Goal: Communication & Community: Answer question/provide support

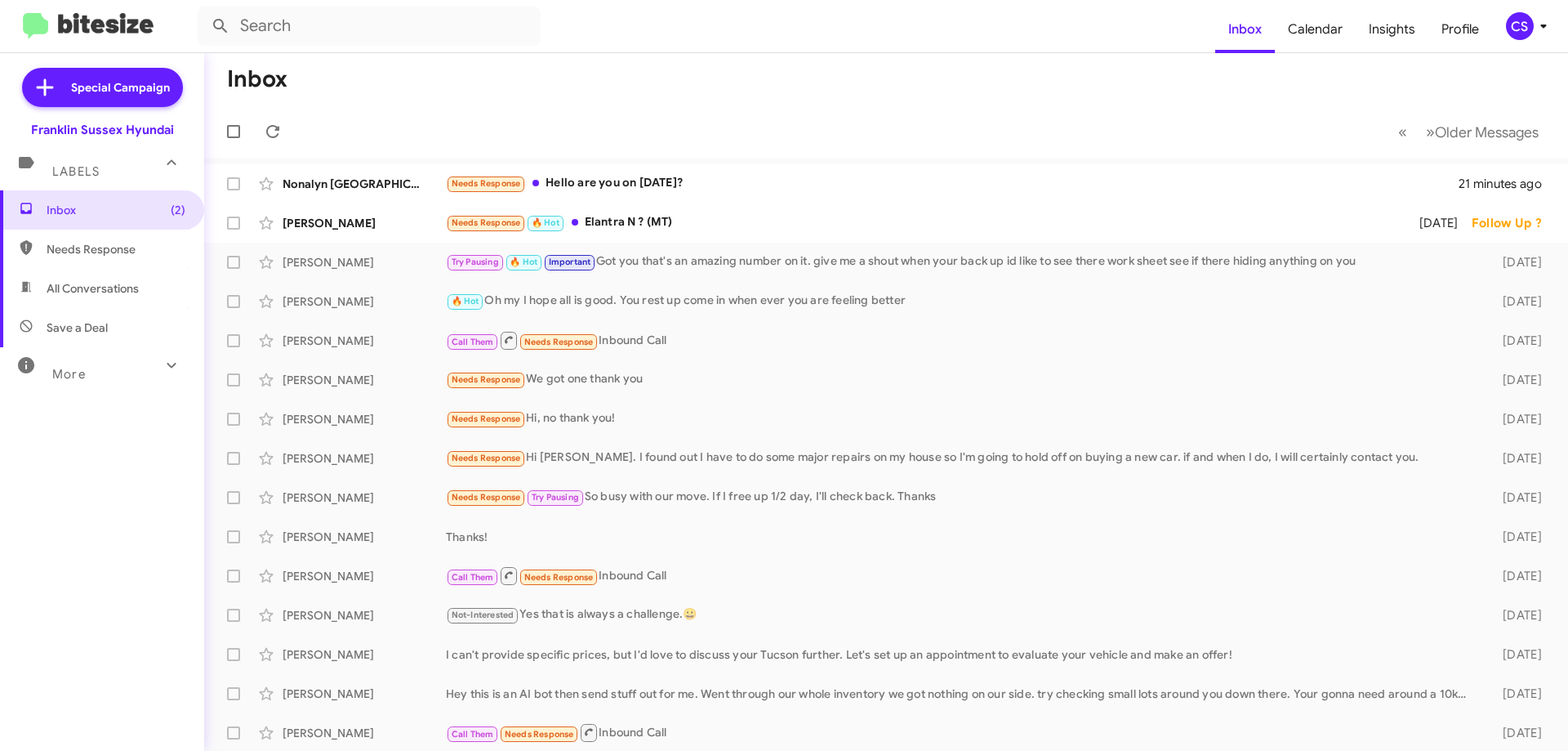
click at [704, 190] on div "Needs Response Hello are you on [DATE]?" at bounding box center [952, 182] width 1012 height 19
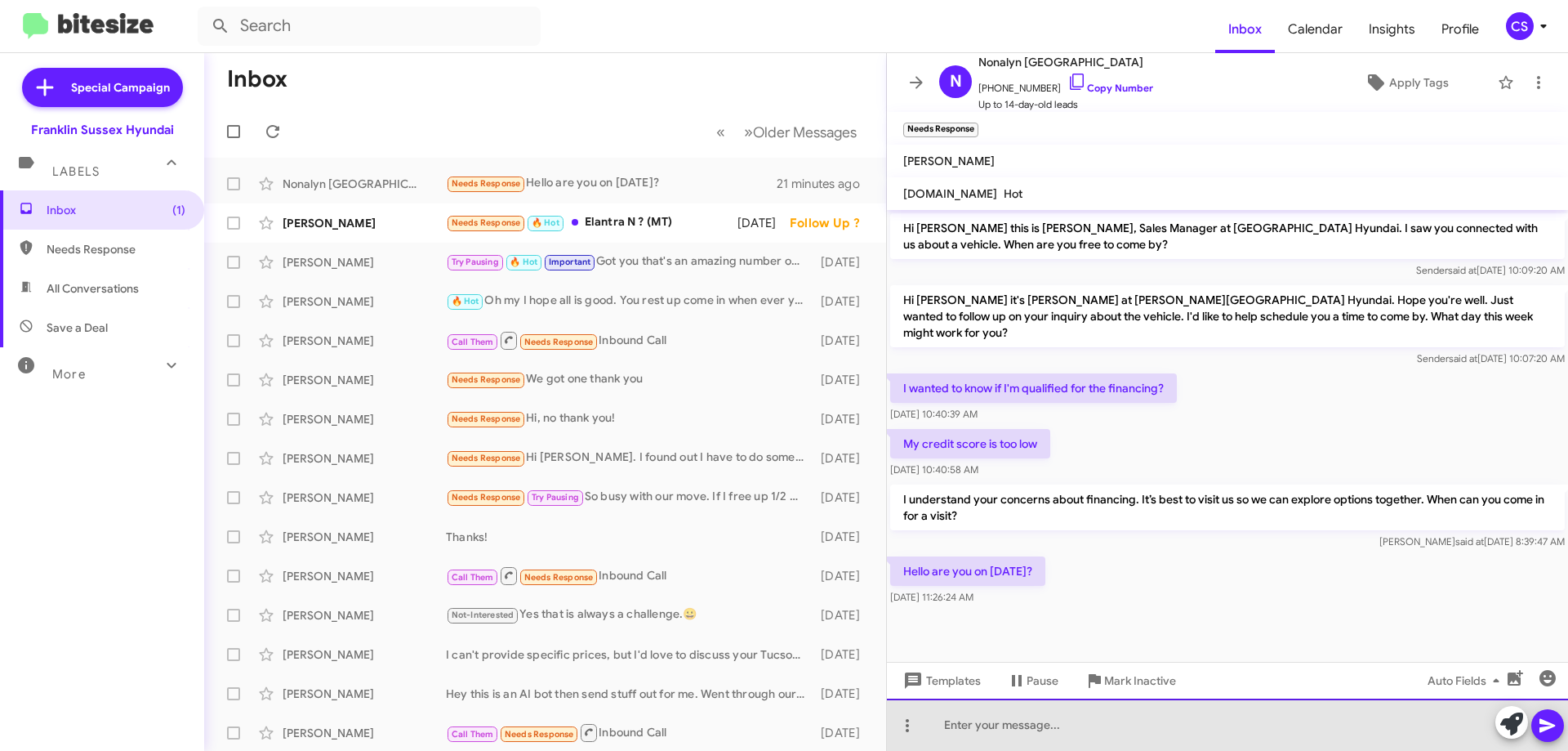
click at [955, 728] on div at bounding box center [1227, 725] width 681 height 53
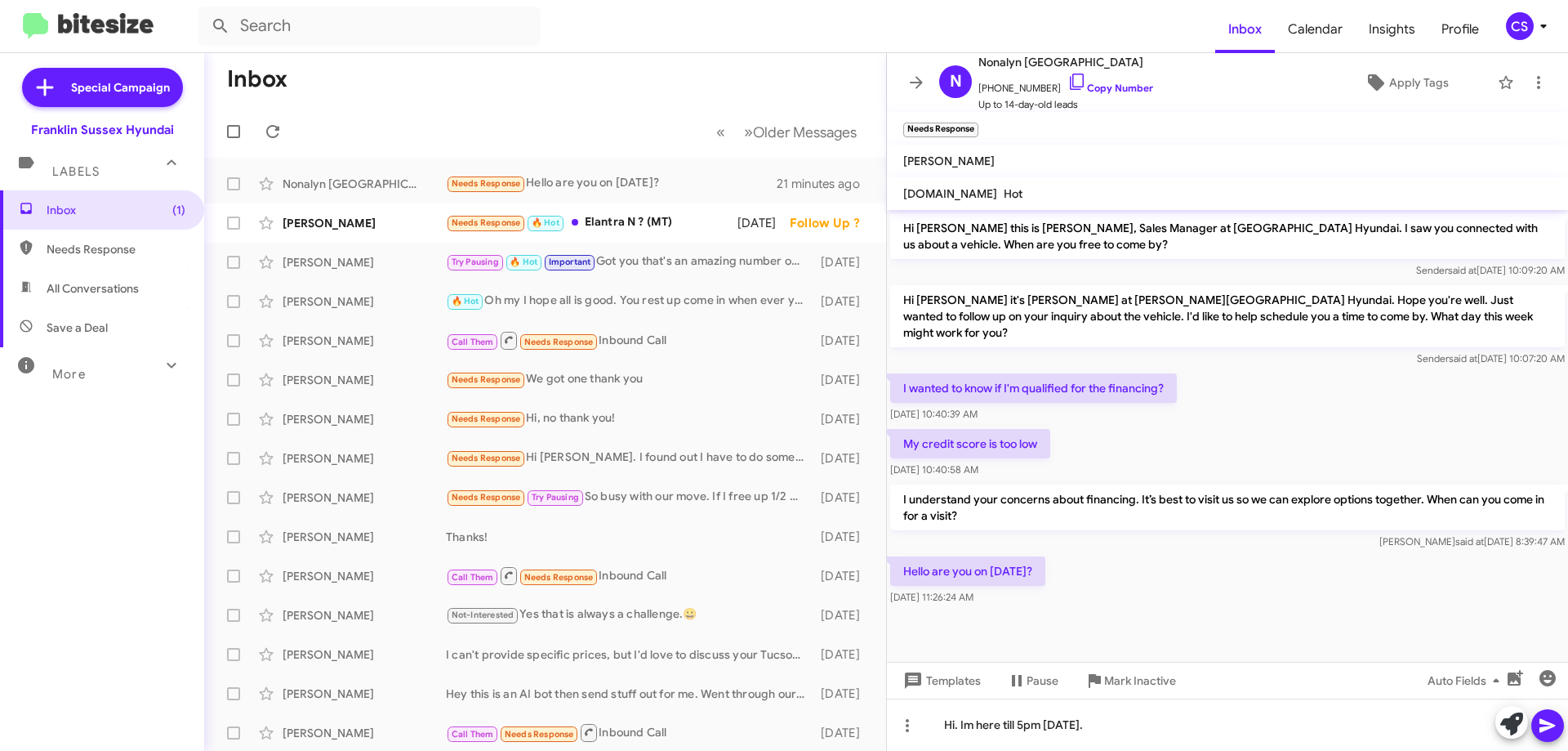
click at [1535, 725] on button at bounding box center [1547, 725] width 32 height 32
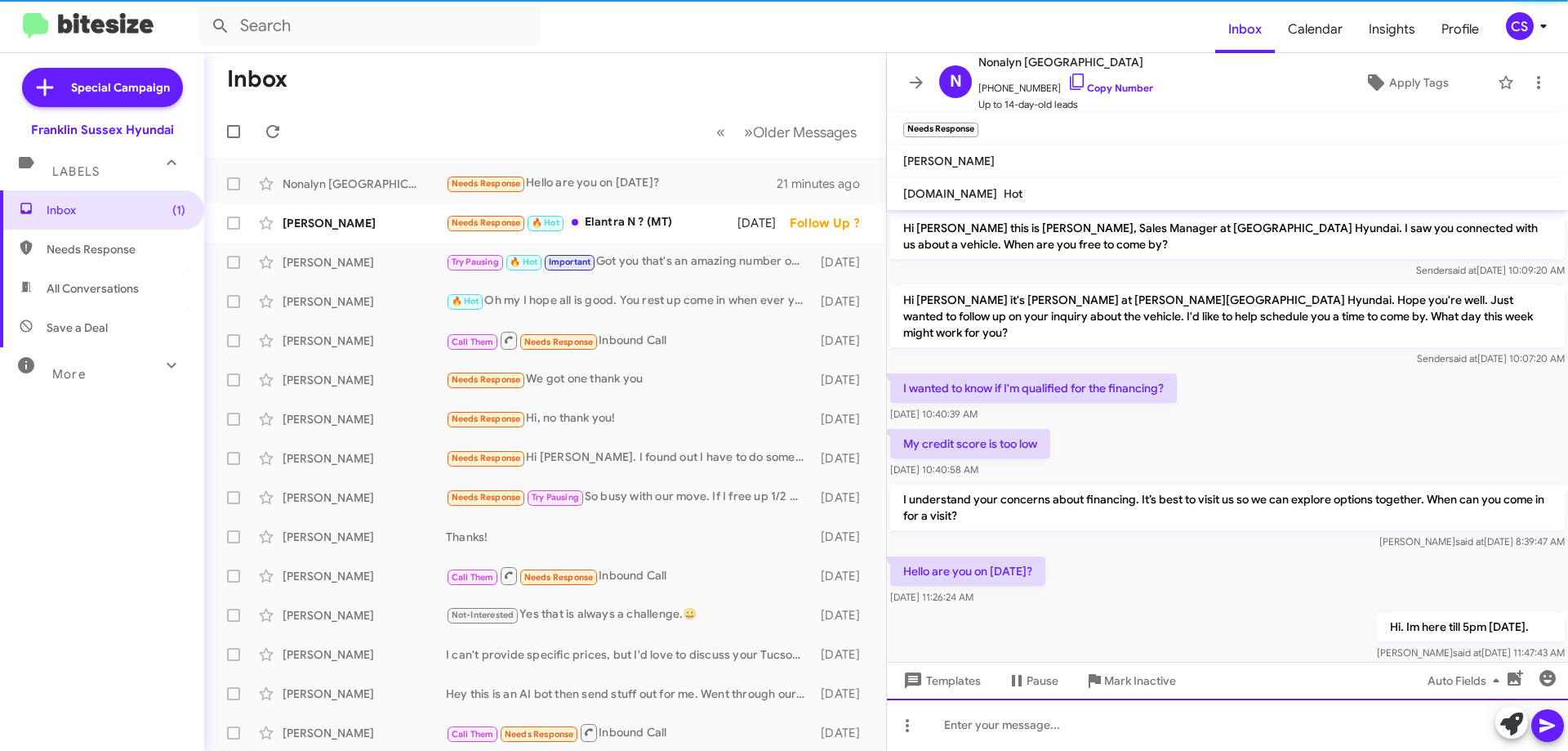
scroll to position [15, 0]
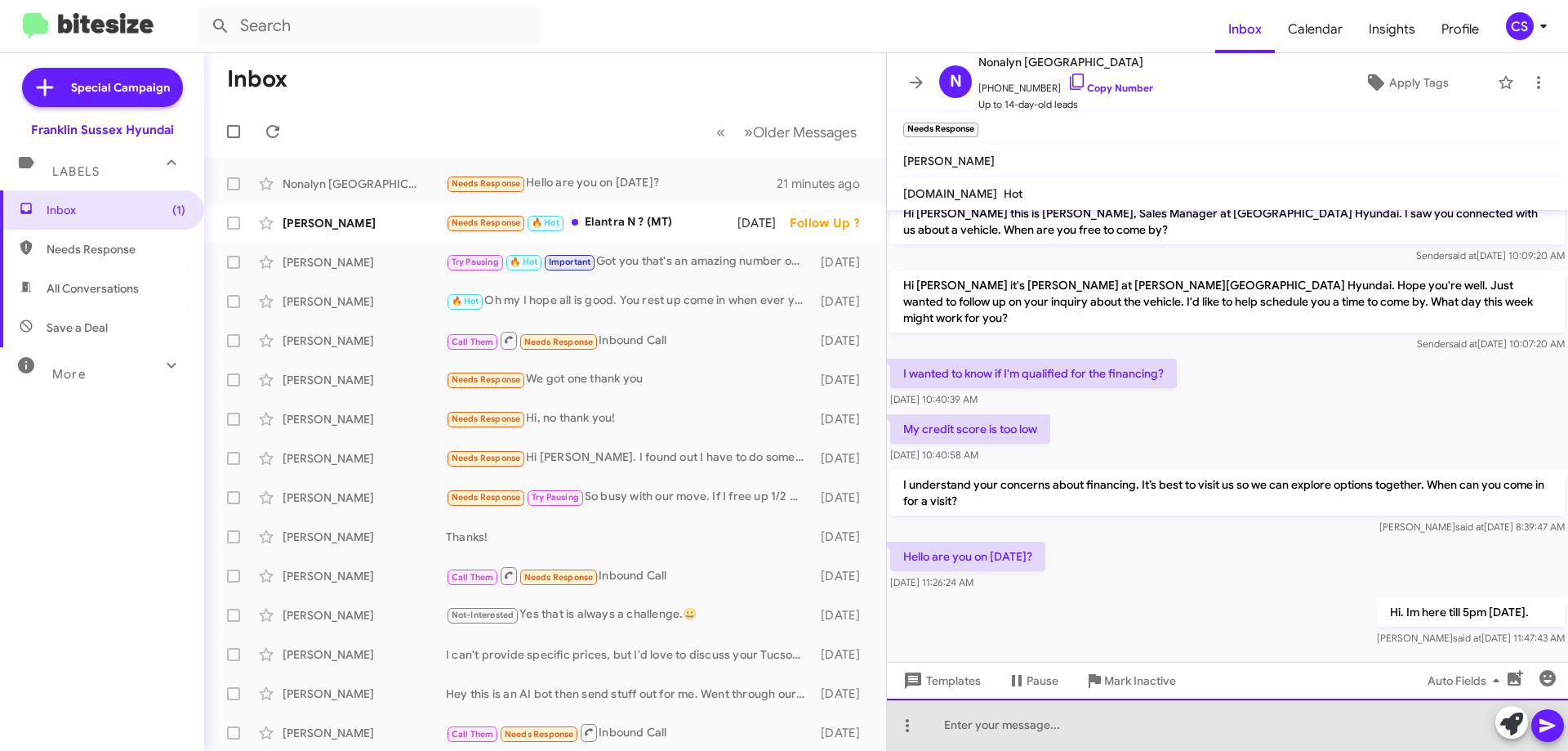
click at [990, 727] on div at bounding box center [1227, 725] width 681 height 53
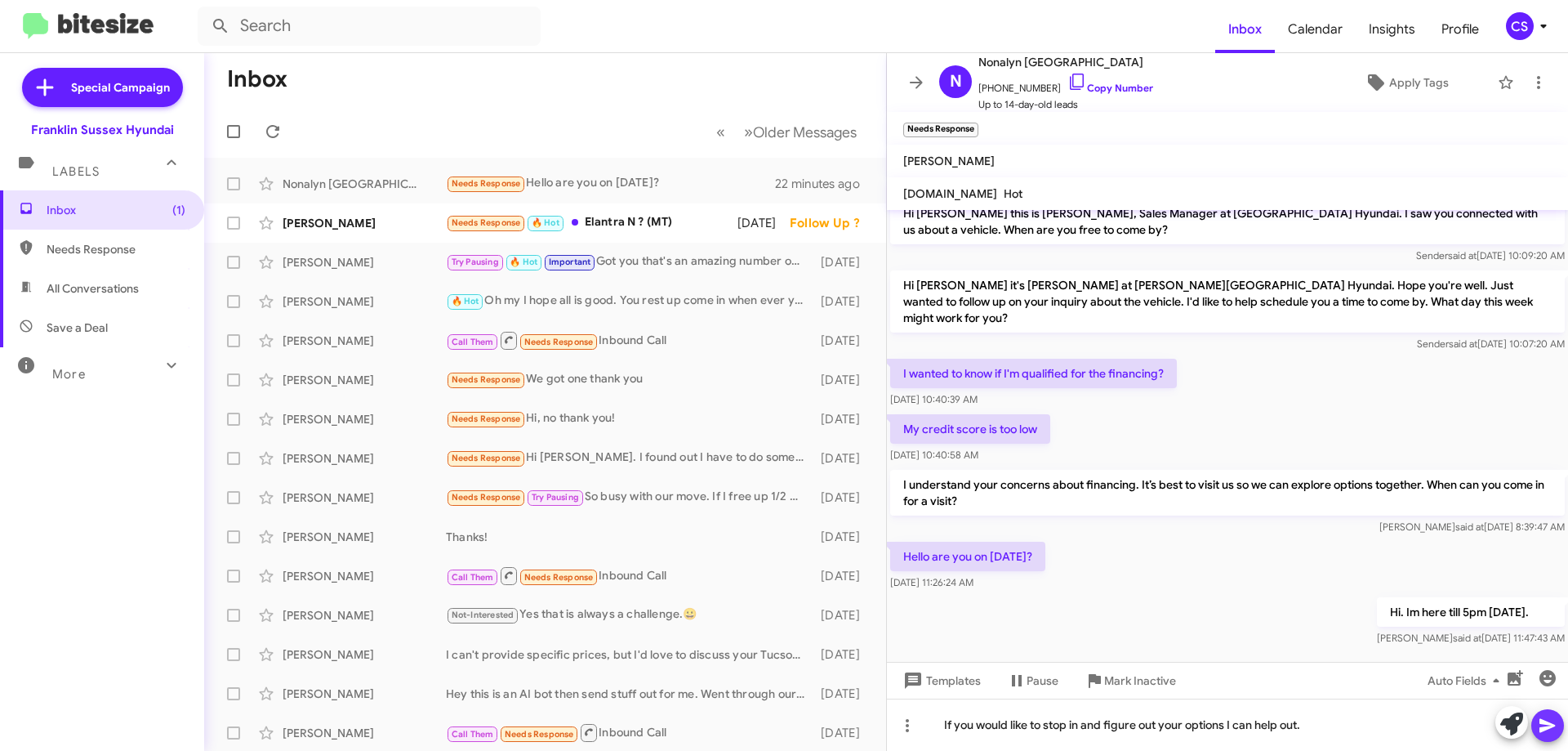
click at [1549, 724] on icon at bounding box center [1548, 726] width 16 height 14
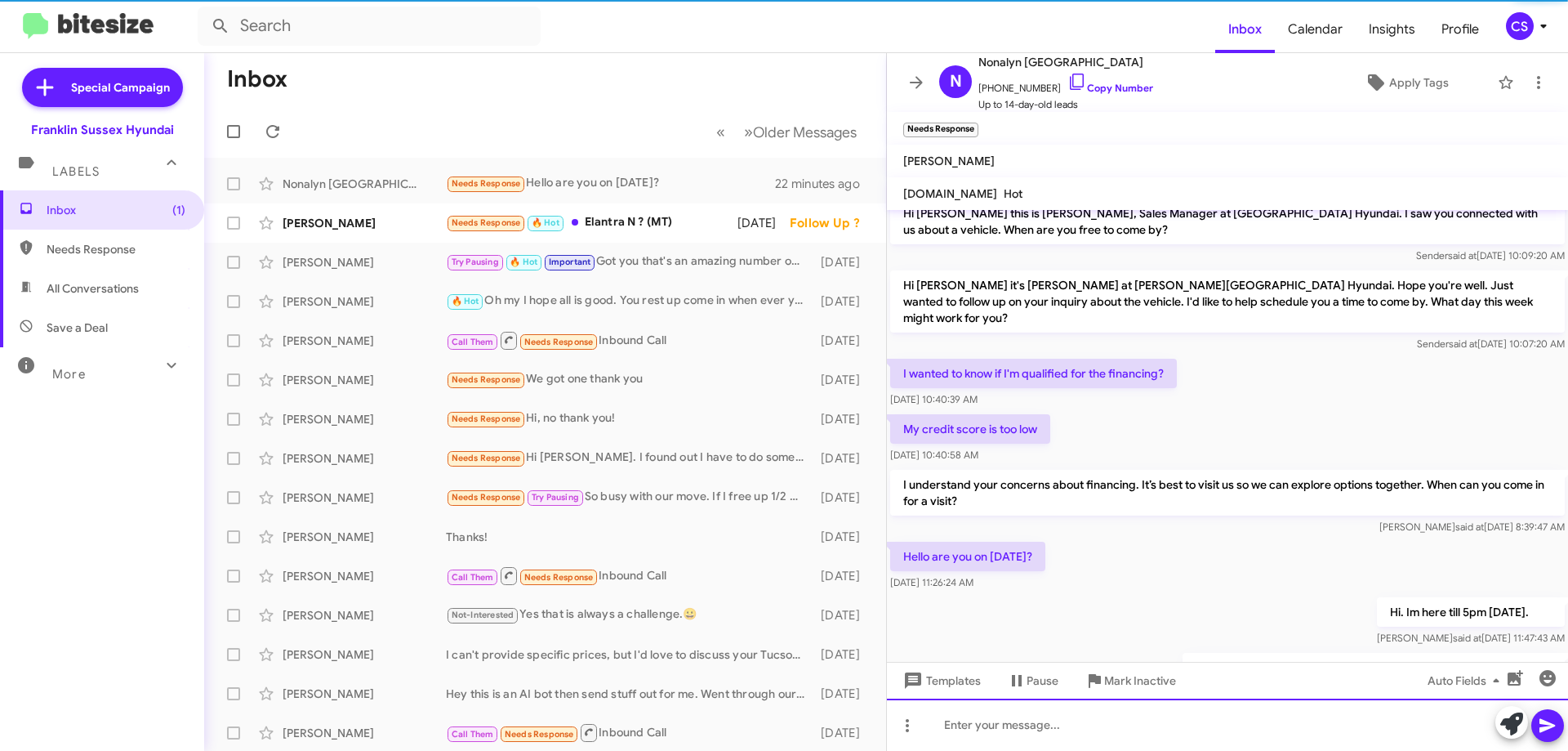
scroll to position [74, 0]
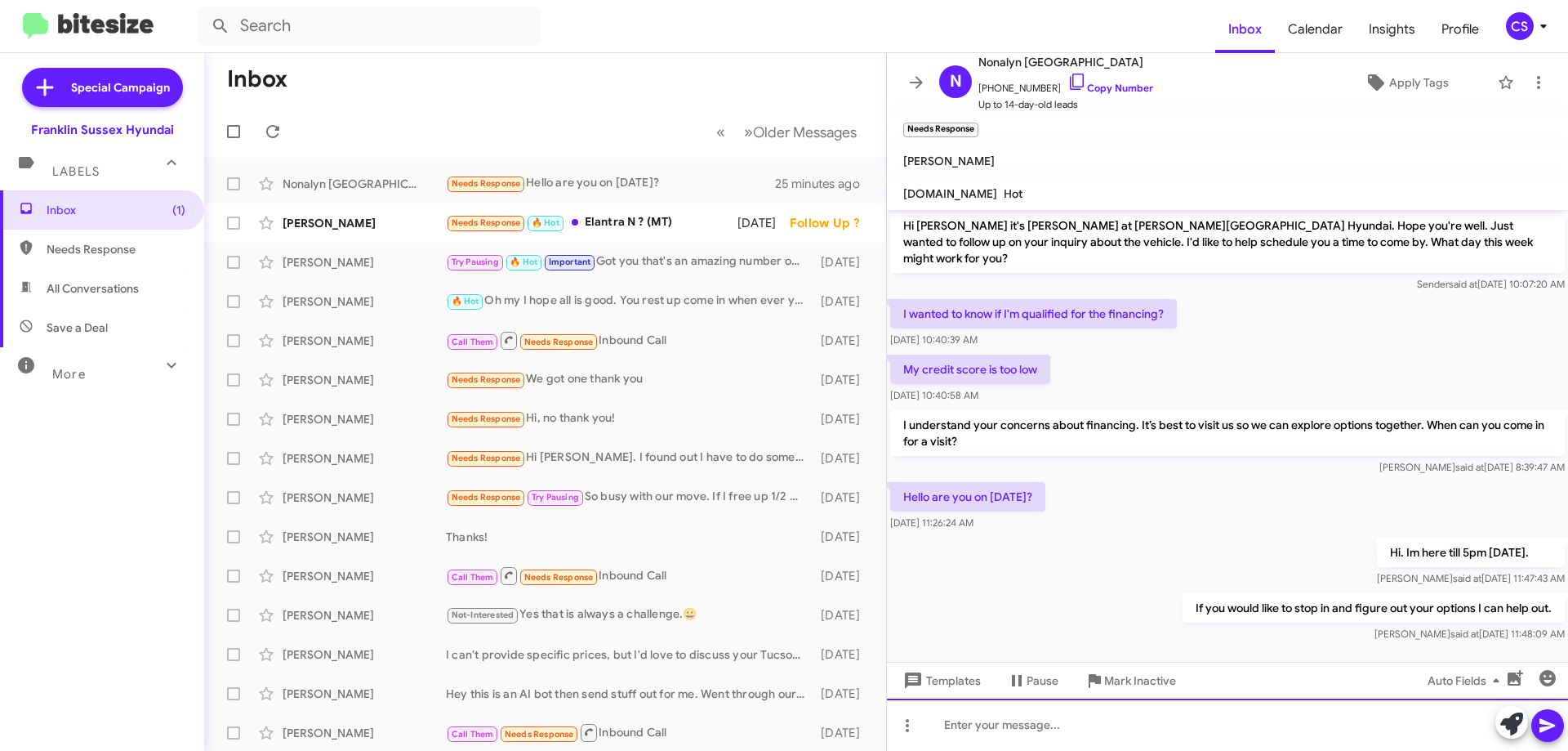
click at [1040, 720] on div at bounding box center [1227, 725] width 681 height 53
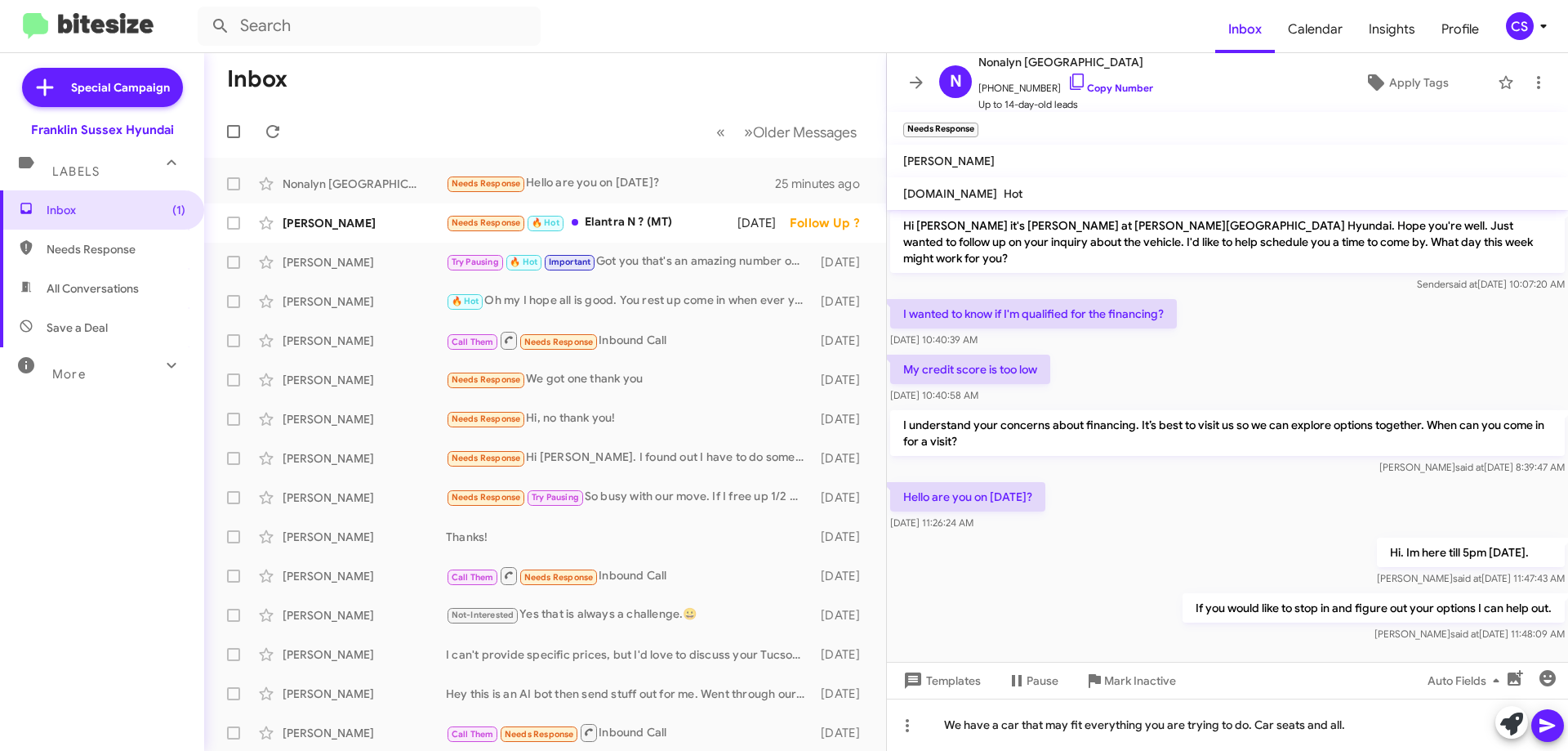
click at [1550, 732] on icon at bounding box center [1548, 726] width 20 height 20
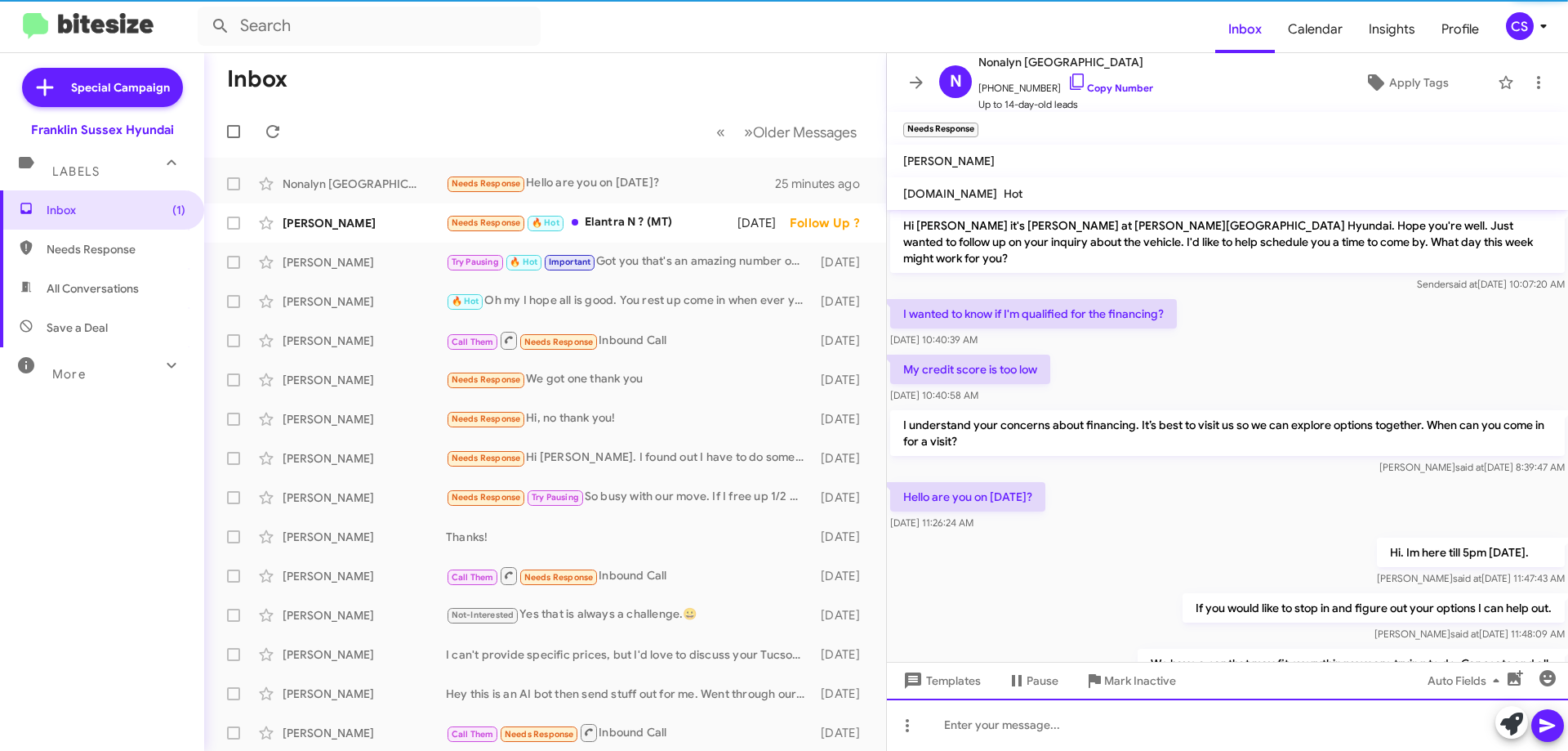
scroll to position [134, 0]
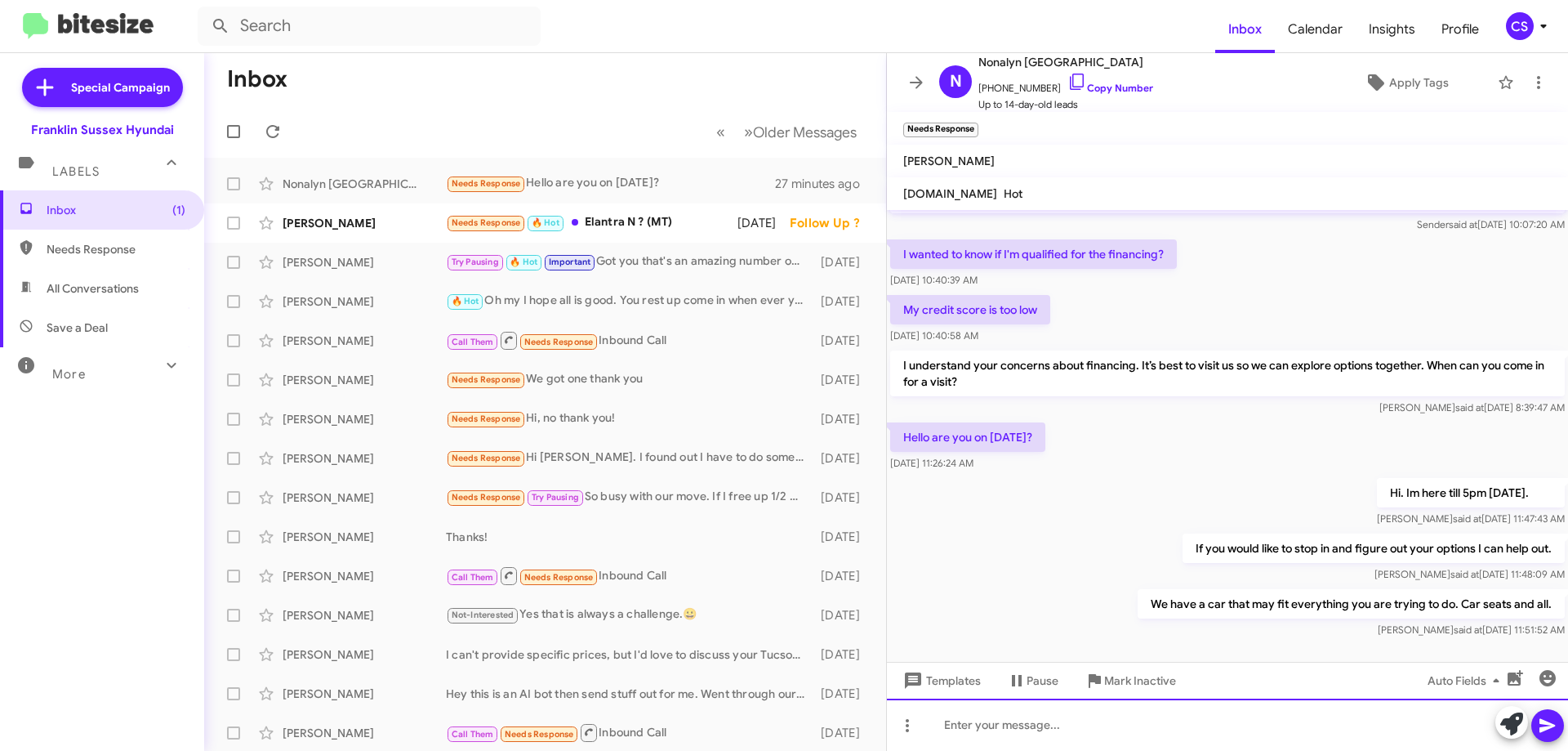
click at [1051, 711] on div at bounding box center [1227, 725] width 681 height 53
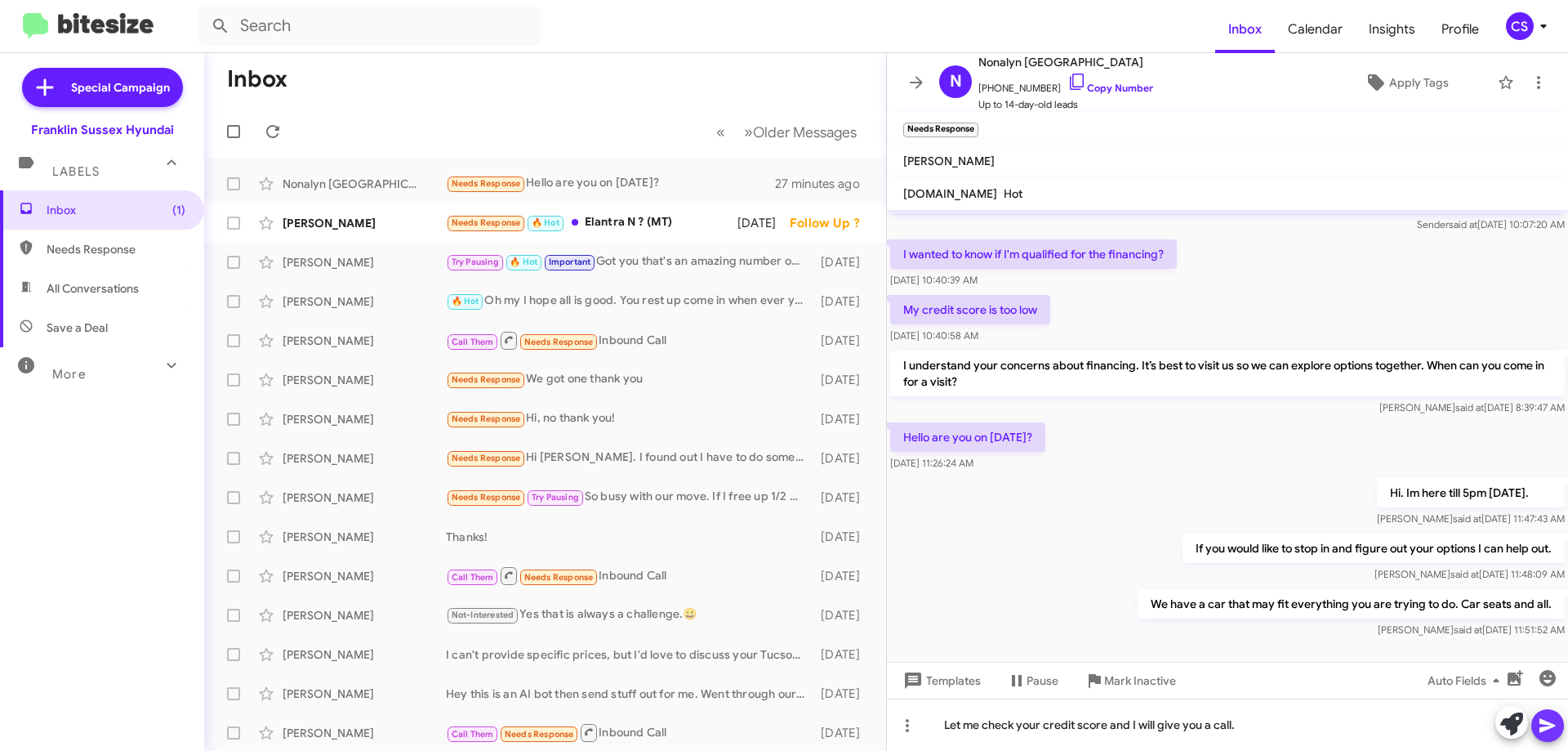
click at [1552, 731] on icon at bounding box center [1548, 726] width 20 height 20
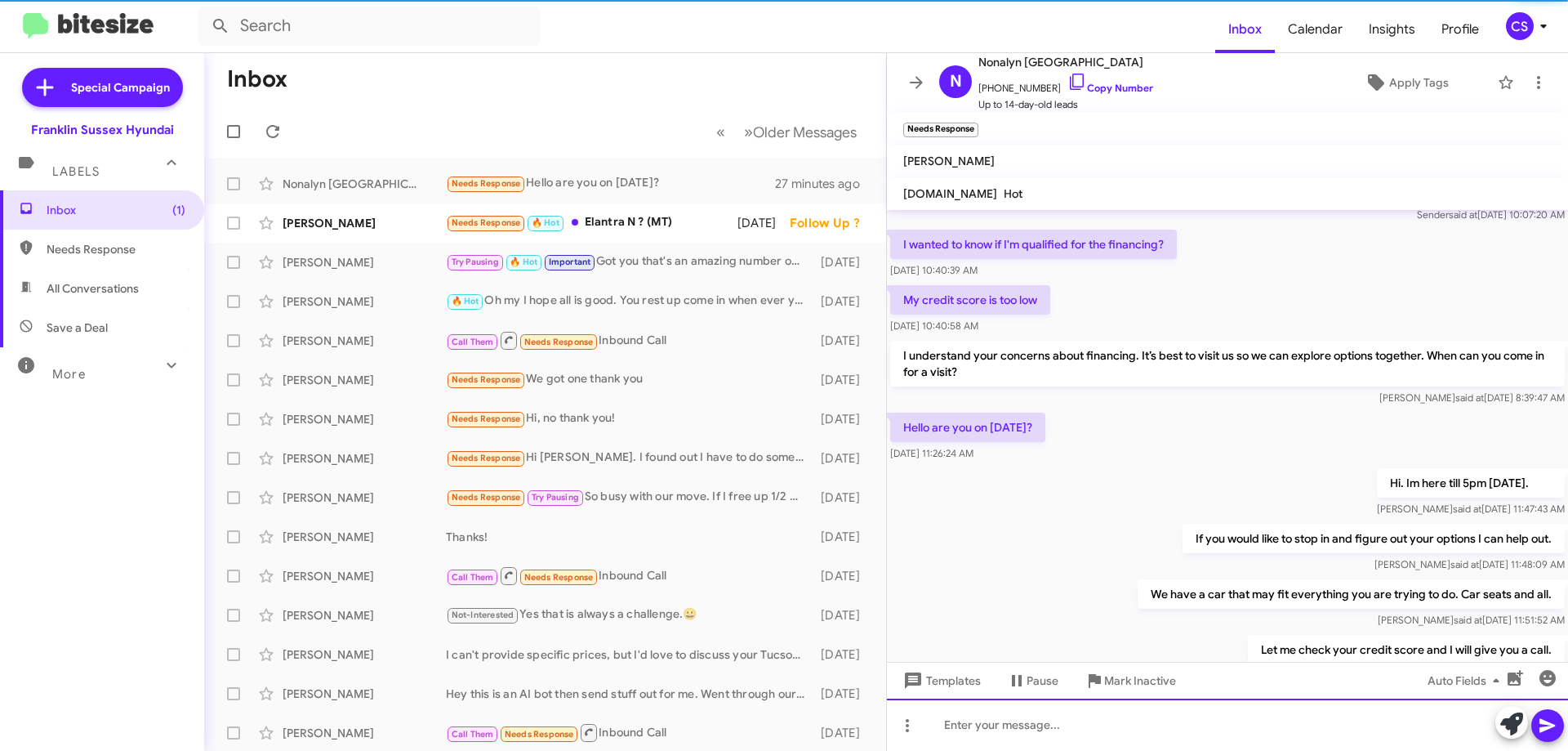
scroll to position [193, 0]
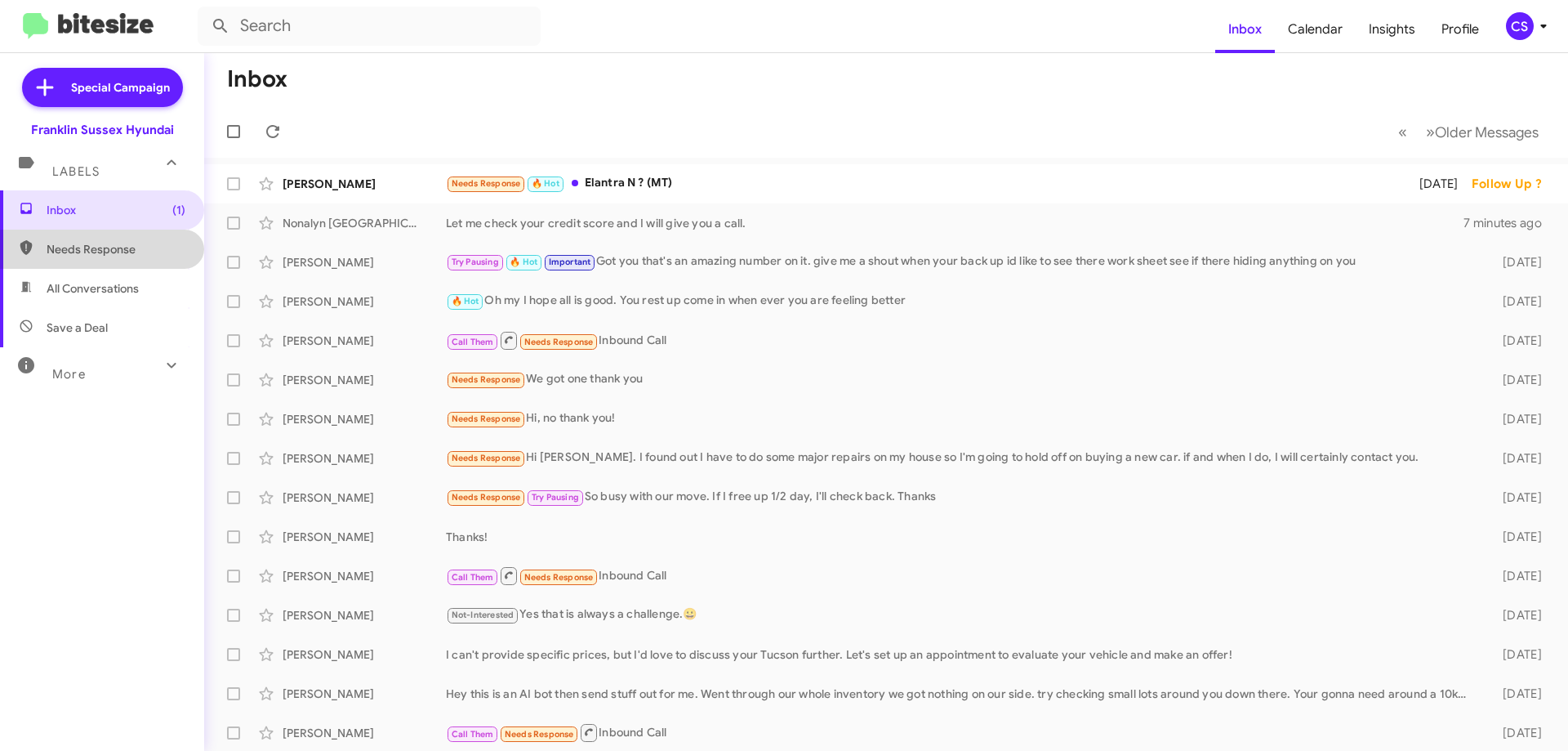
click at [123, 255] on span "Needs Response" at bounding box center [116, 249] width 138 height 17
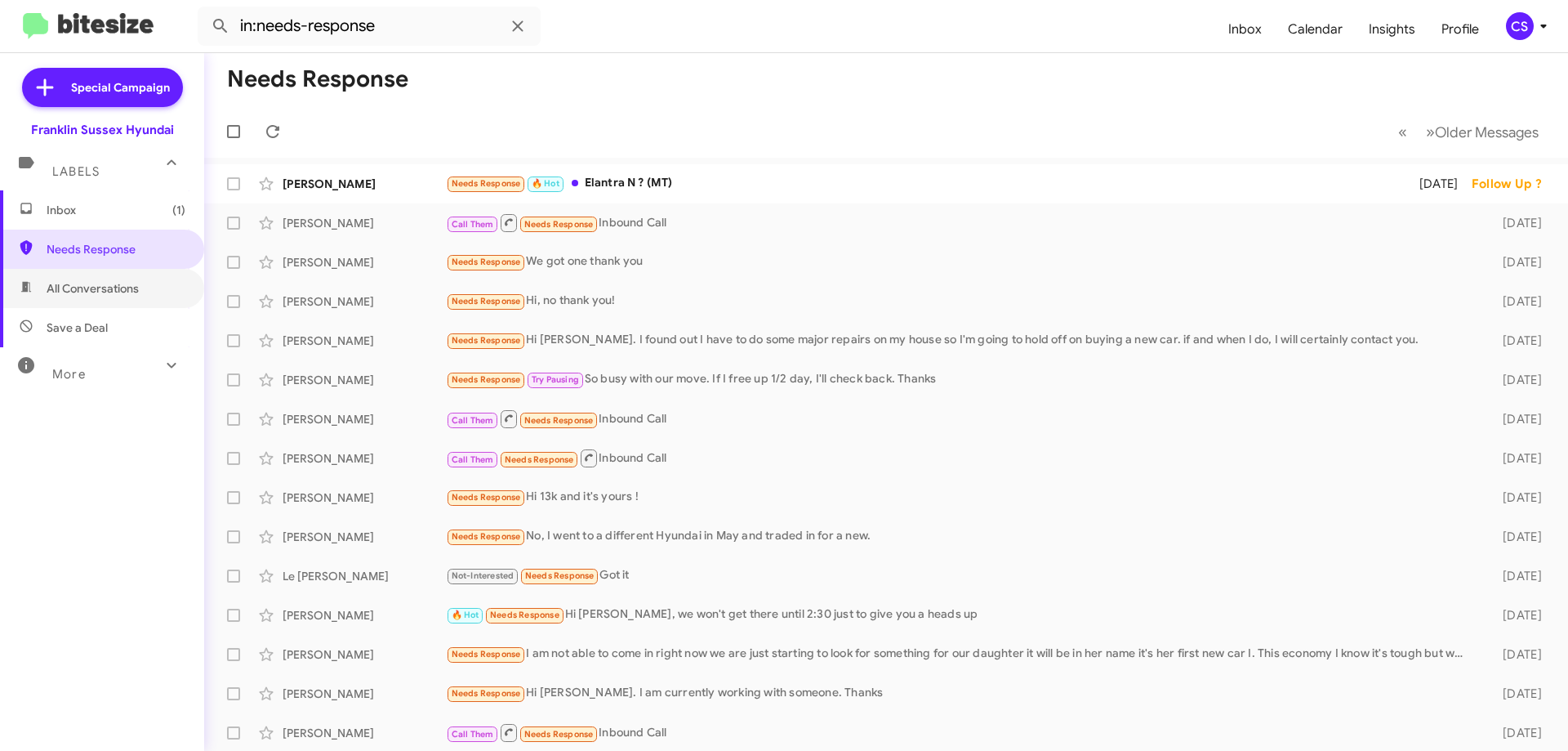
click at [114, 291] on span "All Conversations" at bounding box center [93, 288] width 93 height 17
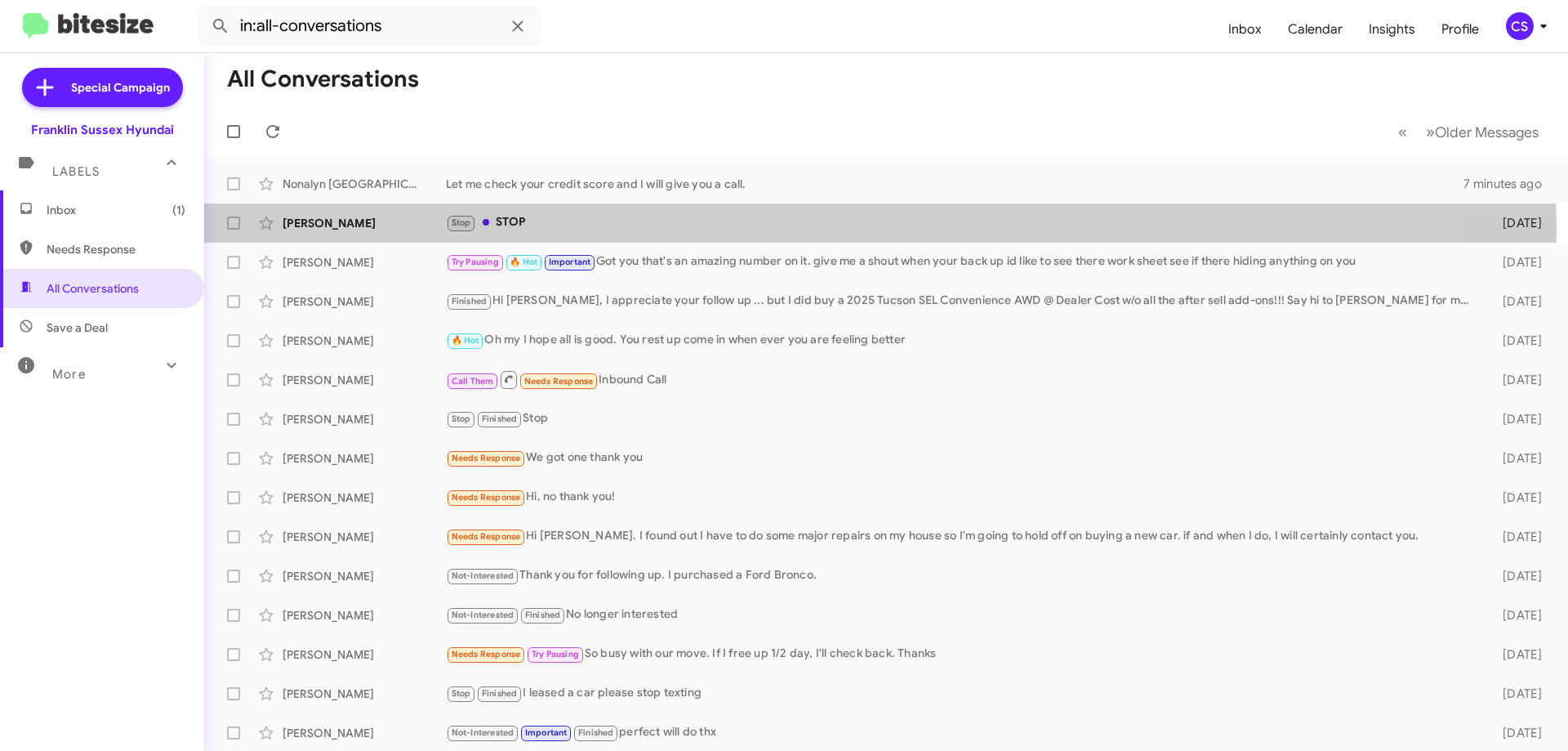
click at [681, 231] on div "Stop STOP" at bounding box center [960, 222] width 1031 height 19
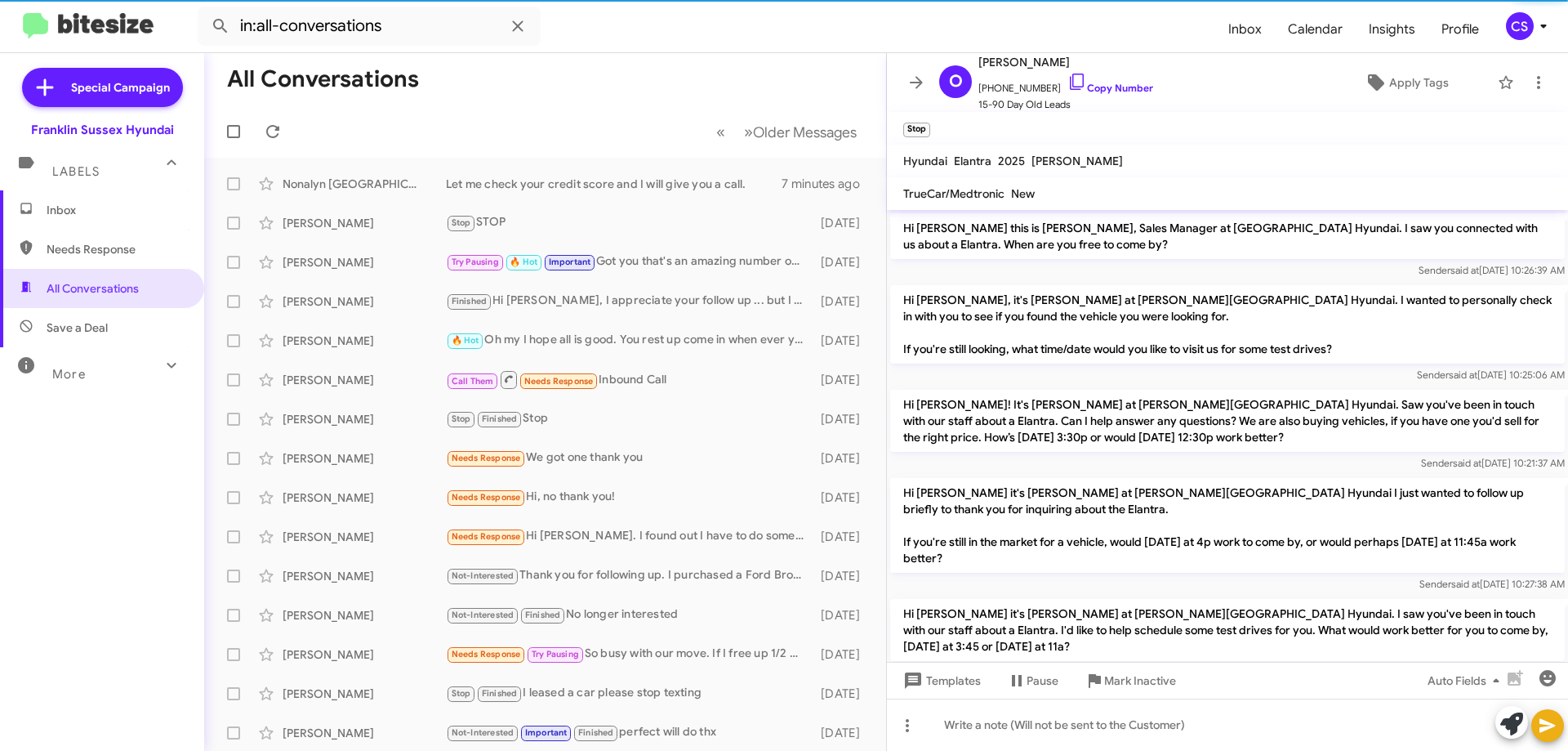
scroll to position [145, 0]
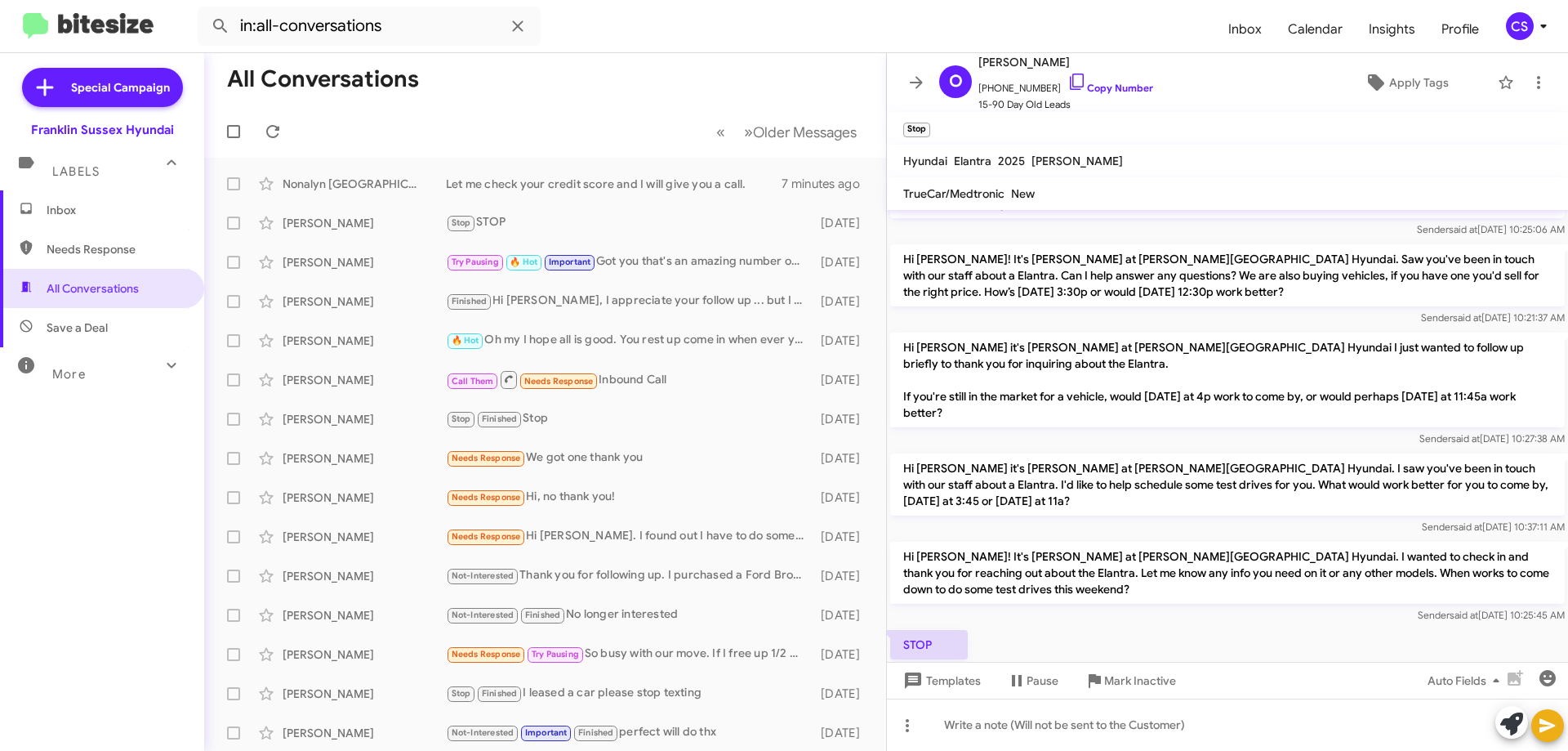
click at [1138, 683] on span "Mark Inactive" at bounding box center [1140, 681] width 72 height 29
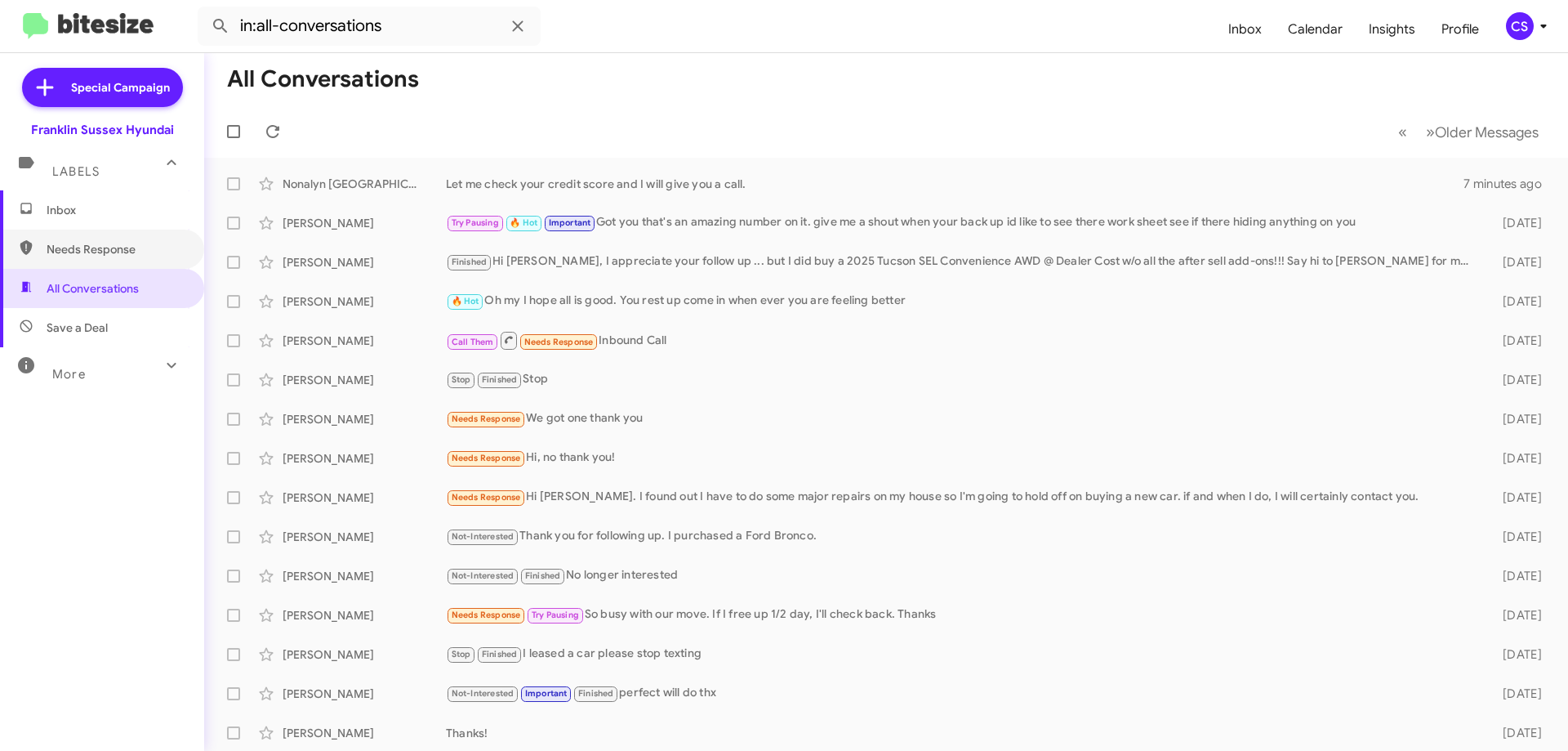
click at [138, 256] on span "Needs Response" at bounding box center [116, 249] width 138 height 17
type input "in:needs-response"
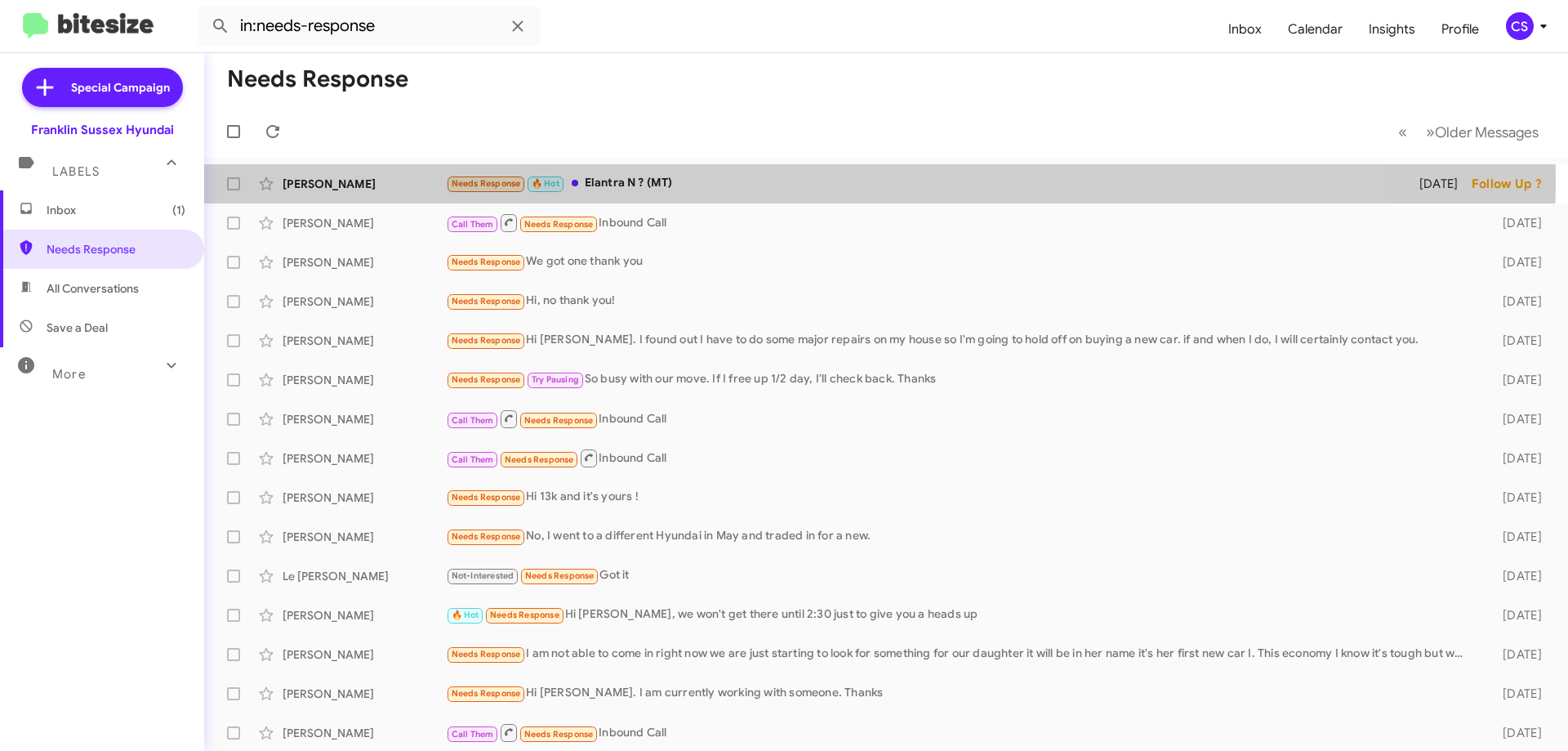
click at [746, 179] on div "Needs Response 🔥 Hot Elantra N ? (MT)" at bounding box center [921, 182] width 952 height 19
